Goal: Information Seeking & Learning: Learn about a topic

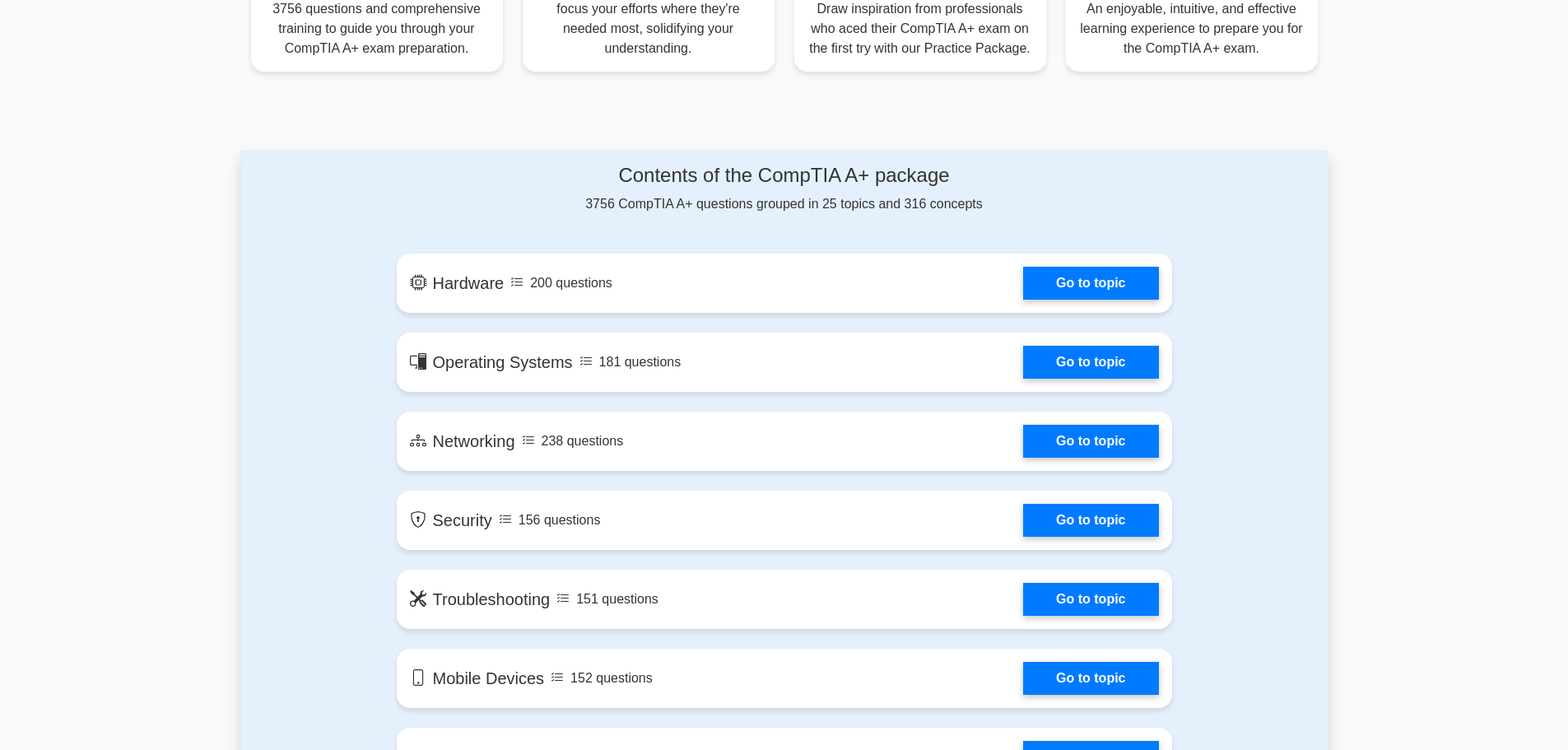
scroll to position [790, 0]
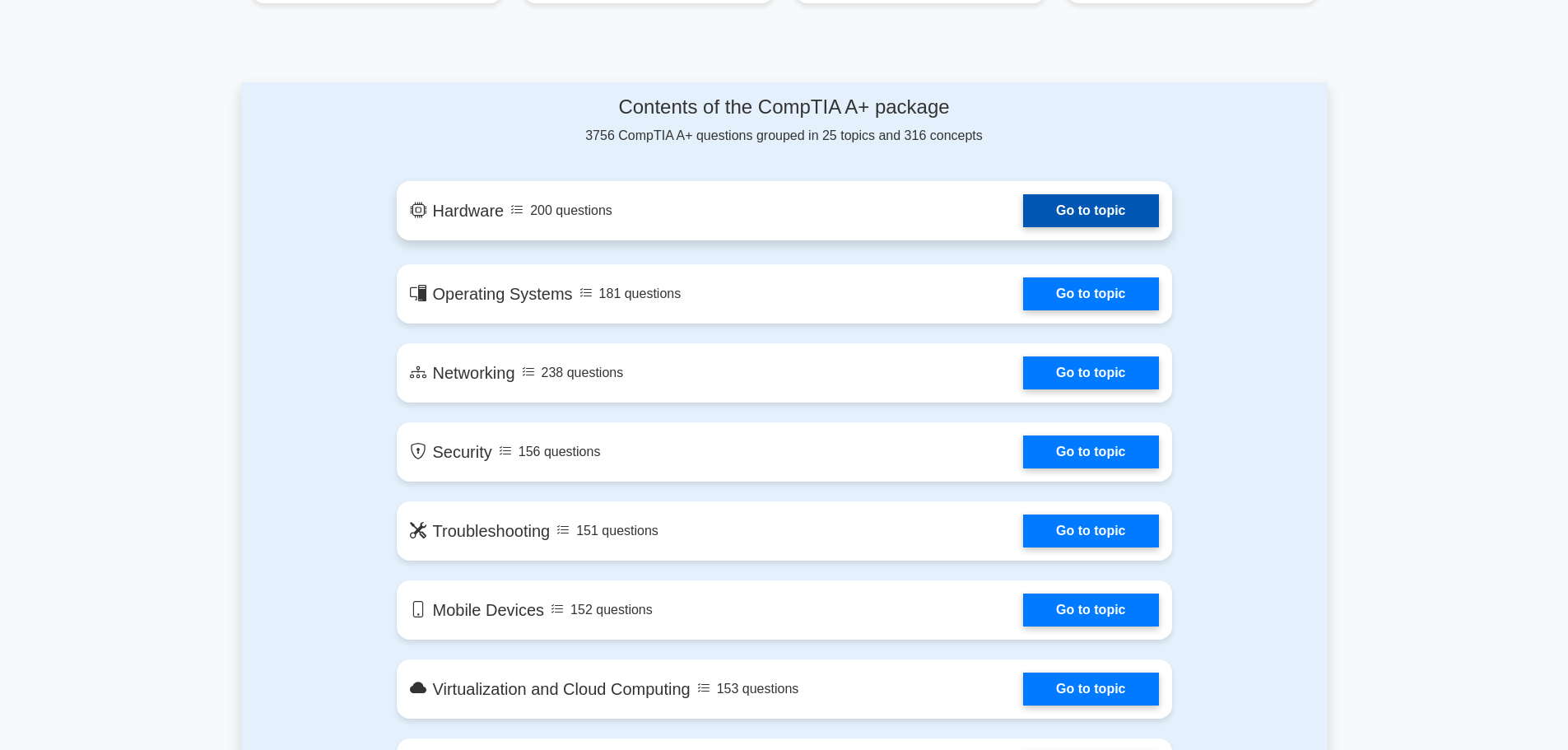
click at [1102, 216] on link "Go to topic" at bounding box center [1090, 210] width 135 height 33
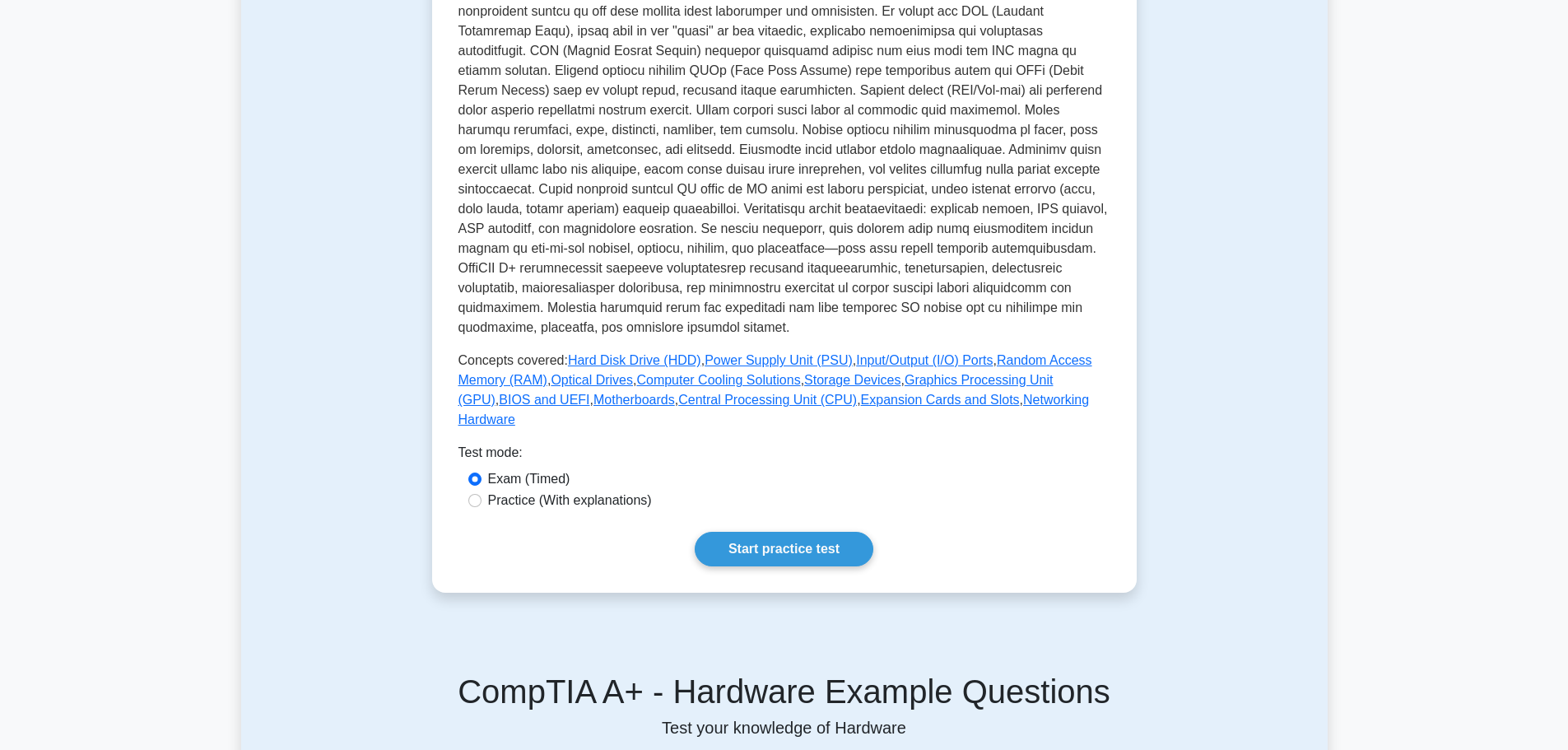
scroll to position [555, 0]
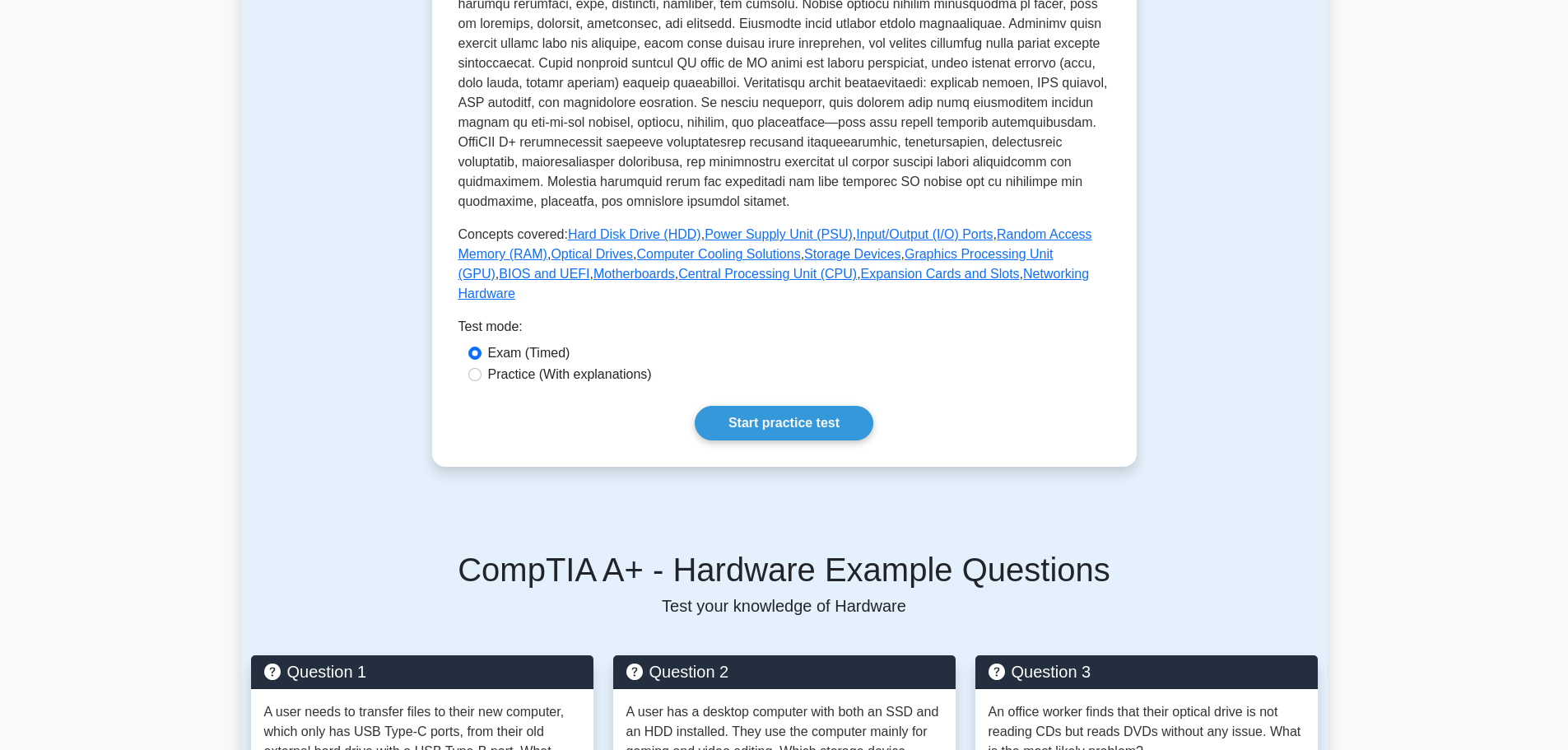
click at [484, 364] on div "Practice (With explanations)" at bounding box center [784, 374] width 632 height 20
click at [790, 406] on link "Start practice test" at bounding box center [784, 423] width 179 height 35
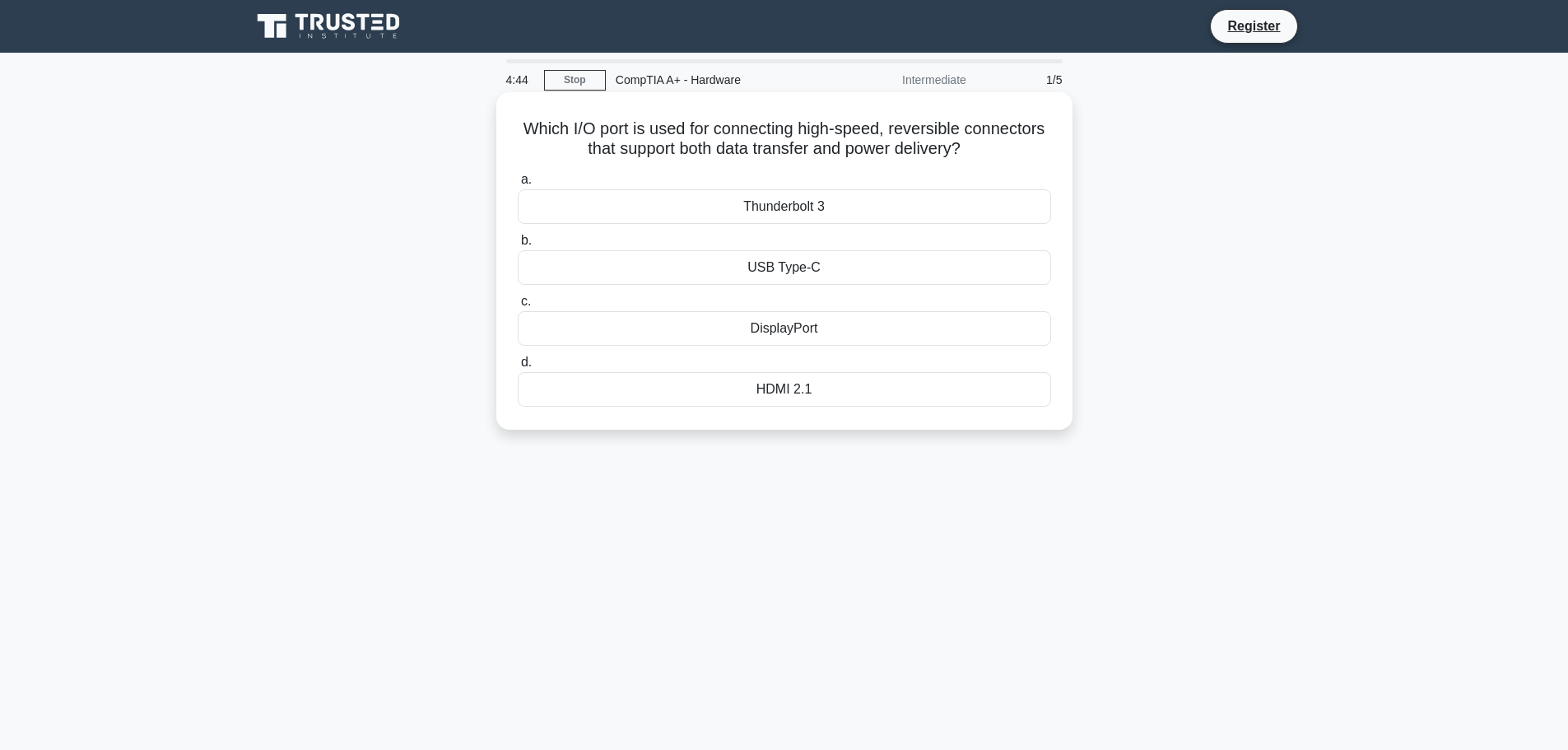
click at [793, 269] on div "USB Type-C" at bounding box center [784, 267] width 534 height 35
click at [518, 246] on input "b. USB Type-C" at bounding box center [518, 241] width 0 height 11
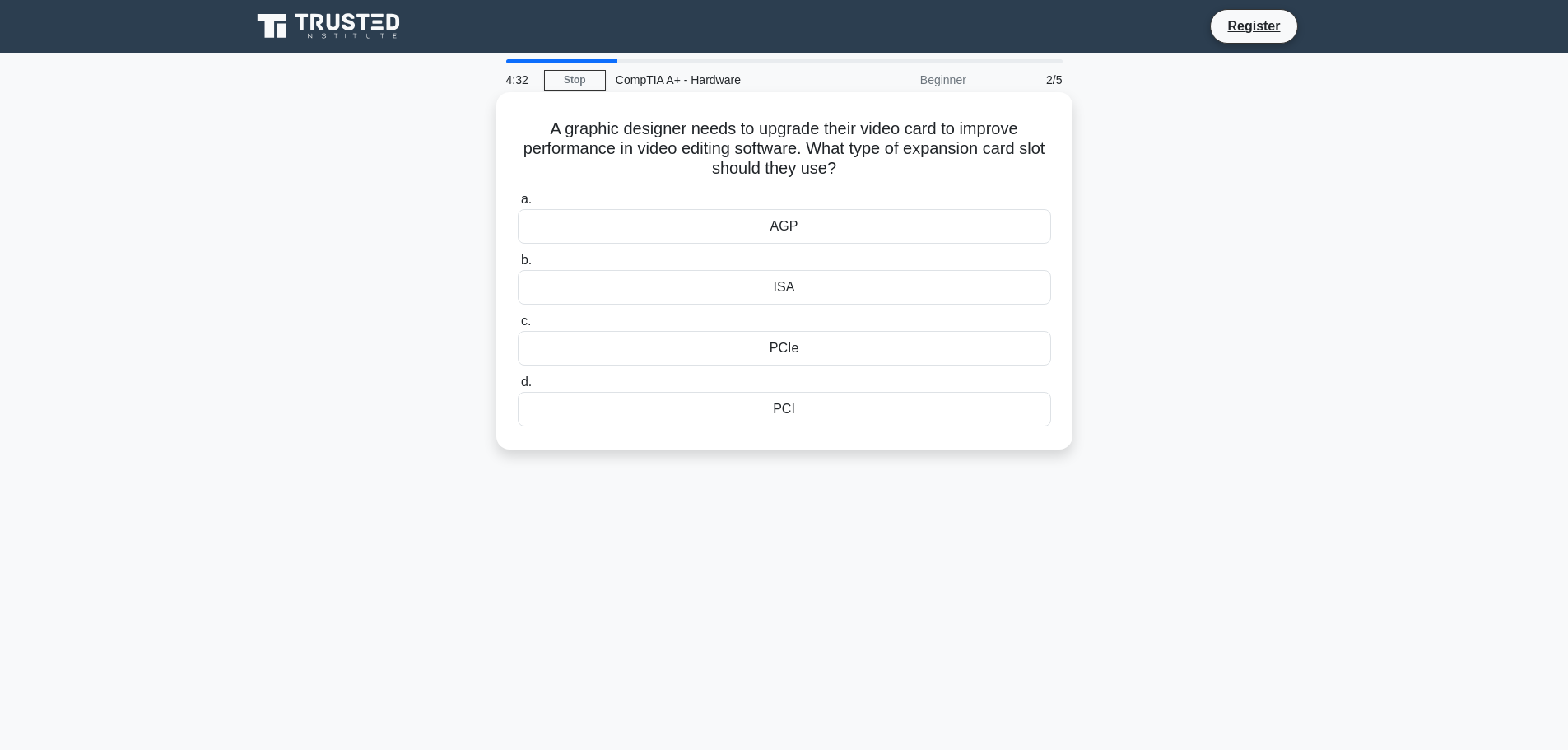
click at [782, 350] on div "PCIe" at bounding box center [784, 348] width 534 height 35
click at [518, 327] on input "c. PCIe" at bounding box center [518, 321] width 0 height 11
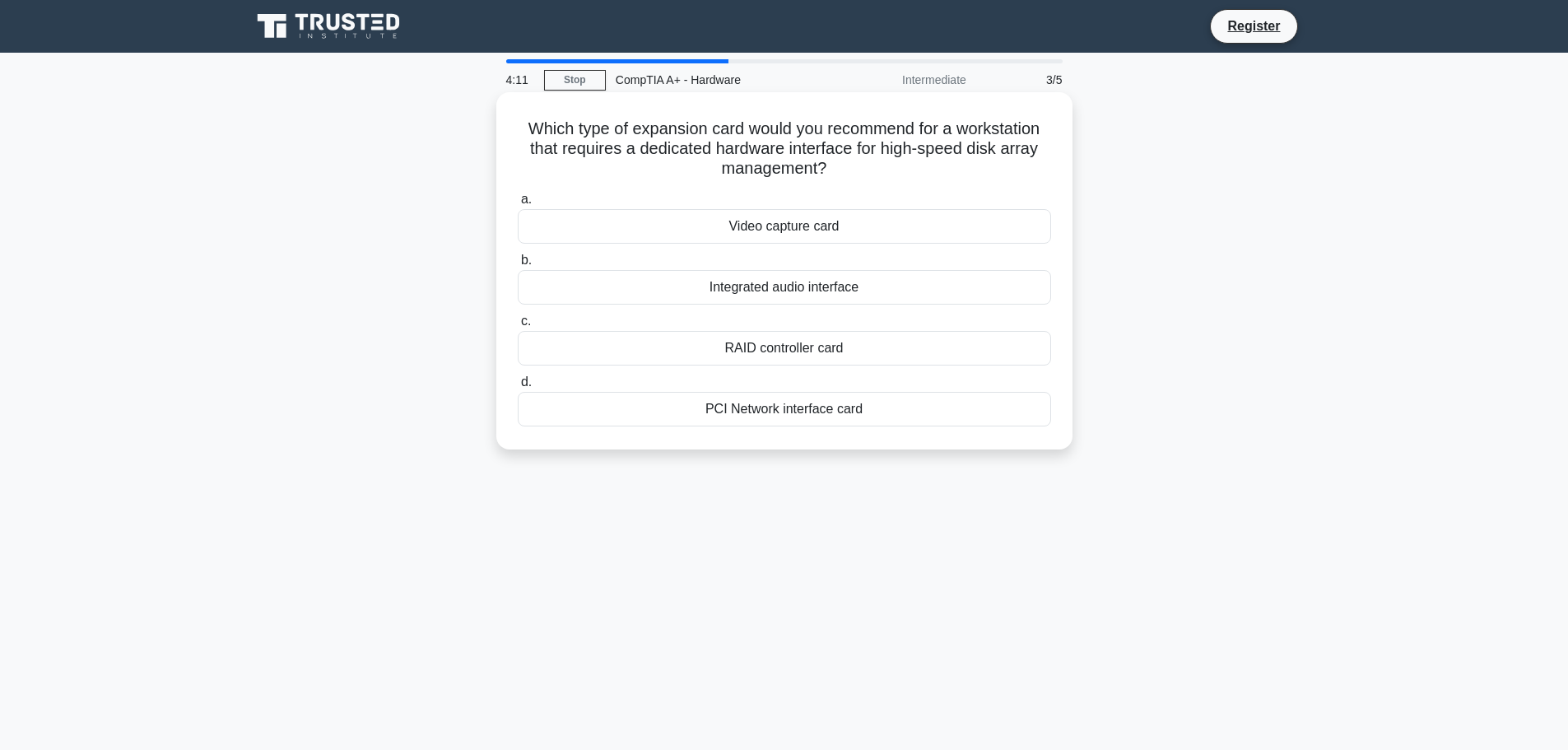
click at [781, 416] on div "PCI Network interface card" at bounding box center [784, 409] width 534 height 35
click at [518, 387] on input "d. PCI Network interface card" at bounding box center [518, 382] width 0 height 11
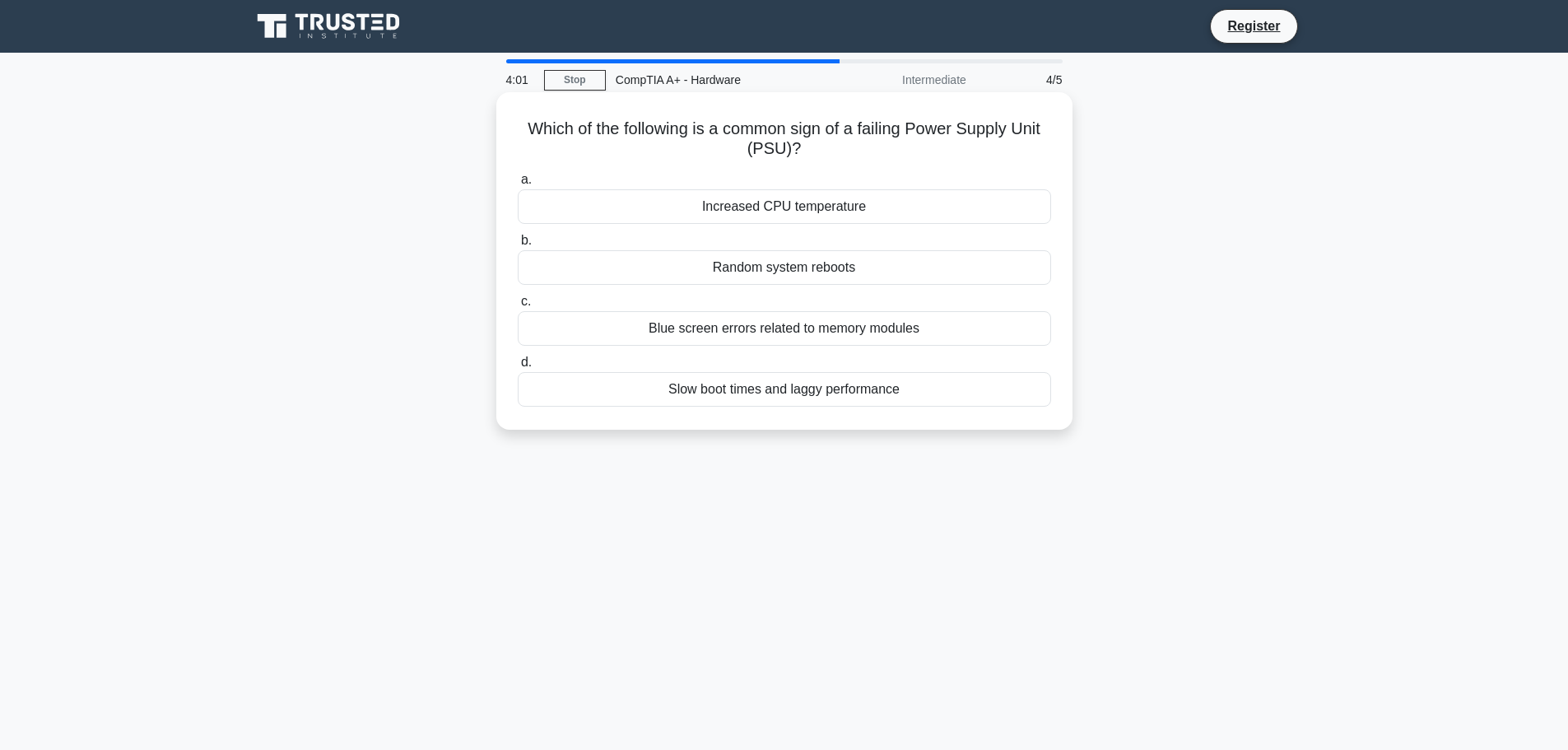
click at [796, 269] on div "Random system reboots" at bounding box center [784, 267] width 534 height 35
click at [518, 246] on input "b. Random system reboots" at bounding box center [518, 241] width 0 height 11
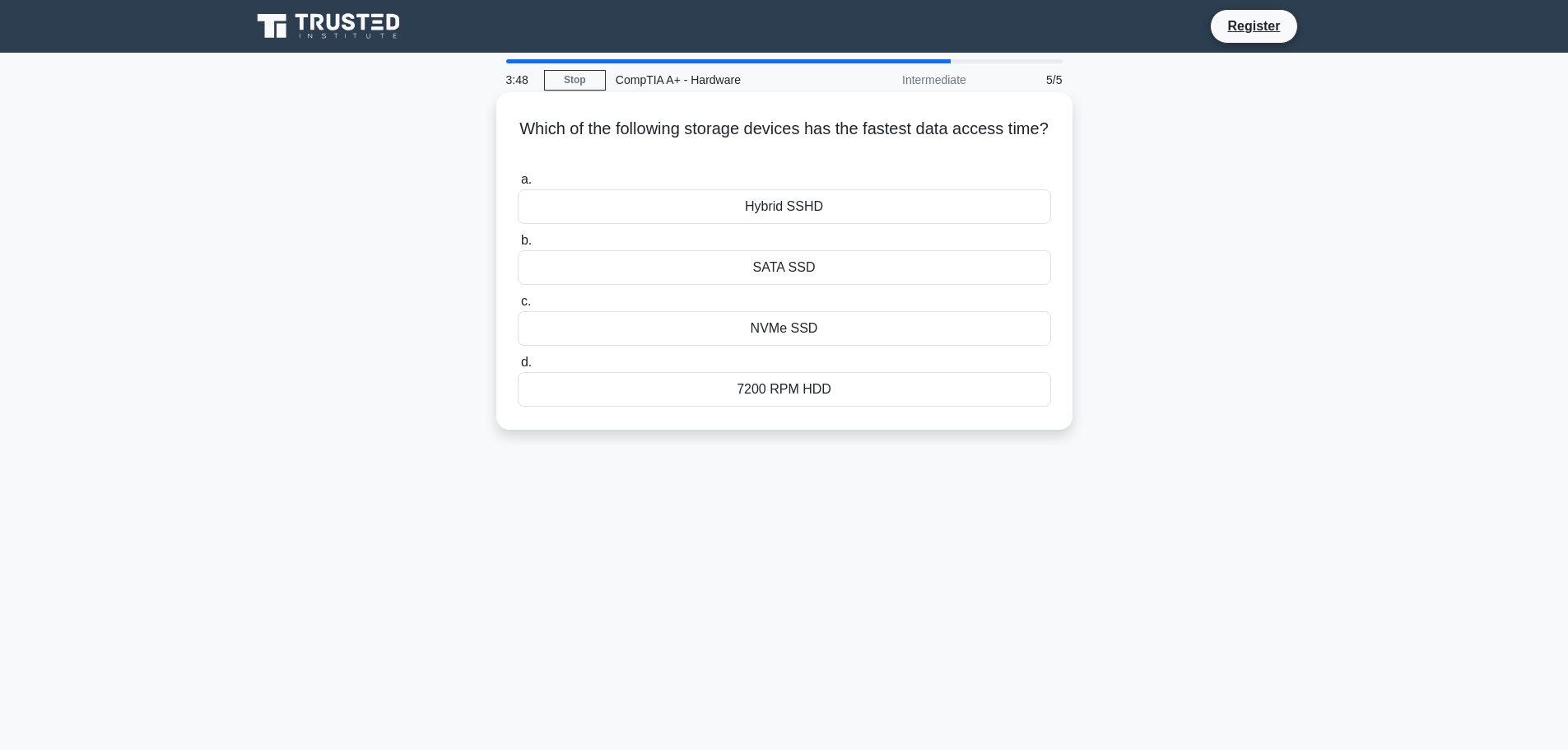
click at [792, 330] on div "NVMe SSD" at bounding box center [784, 328] width 534 height 35
click at [518, 307] on input "c. NVMe SSD" at bounding box center [518, 301] width 0 height 11
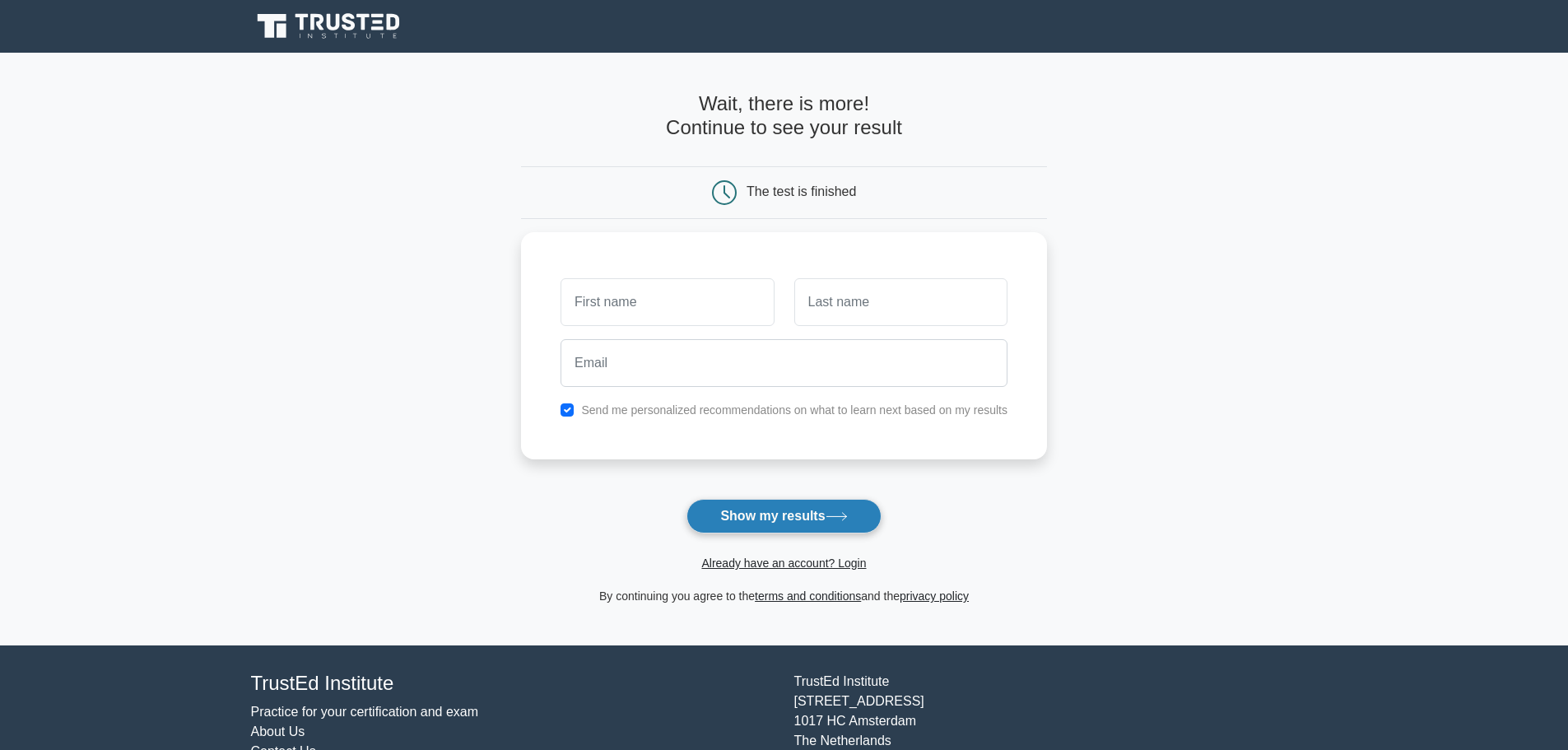
click at [775, 521] on button "Show my results" at bounding box center [783, 516] width 194 height 35
click at [1106, 442] on main "Wait, there is more! Continue to see your result The test is finished and the" at bounding box center [784, 349] width 1568 height 593
